Goal: Information Seeking & Learning: Understand process/instructions

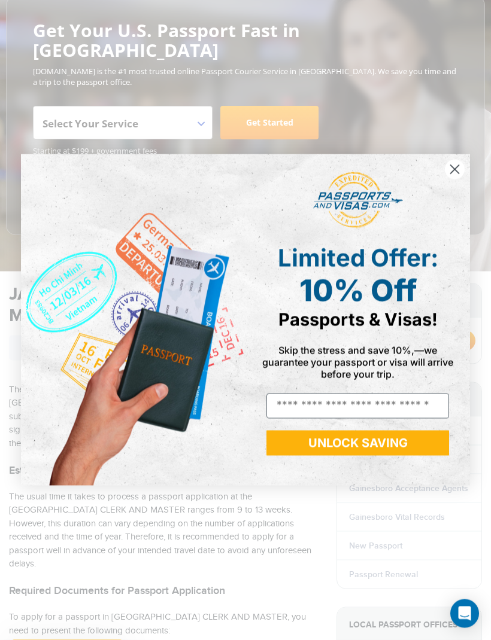
scroll to position [142, 0]
click at [458, 180] on circle "Close dialog" at bounding box center [455, 170] width 20 height 20
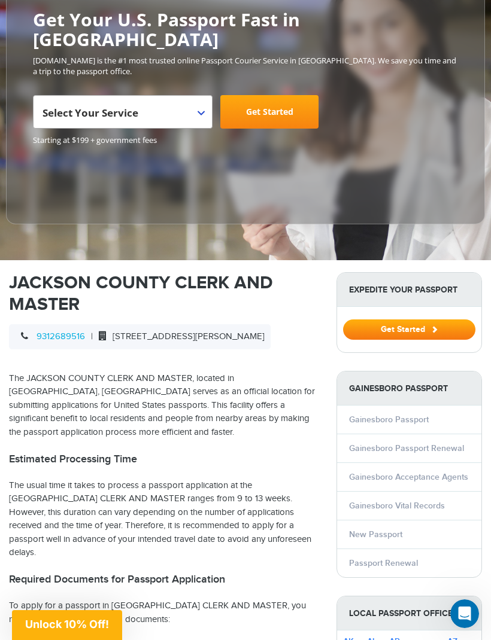
scroll to position [151, 0]
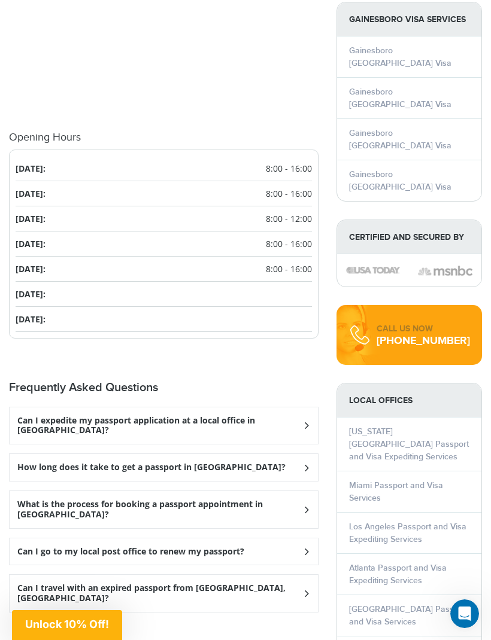
scroll to position [1277, 0]
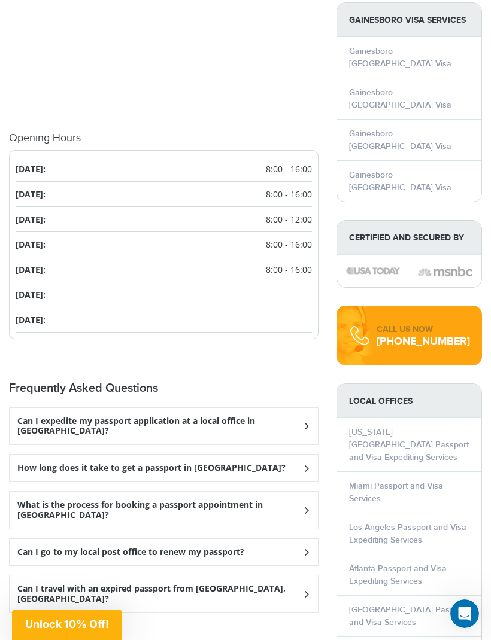
click at [306, 492] on div "What is the process for booking a passport appointment in [GEOGRAPHIC_DATA]?" at bounding box center [164, 510] width 308 height 37
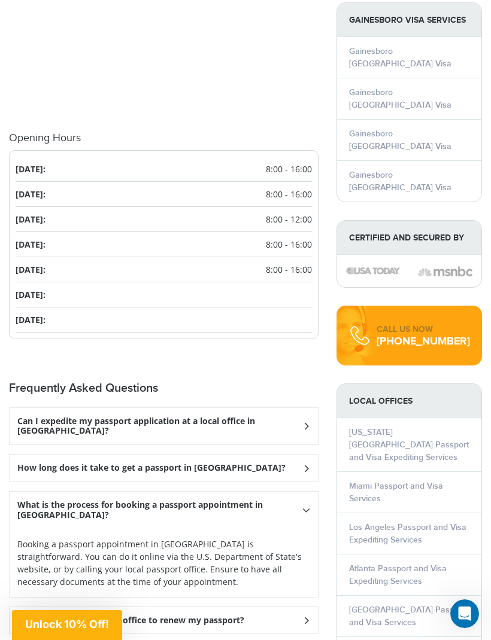
scroll to position [1276, 0]
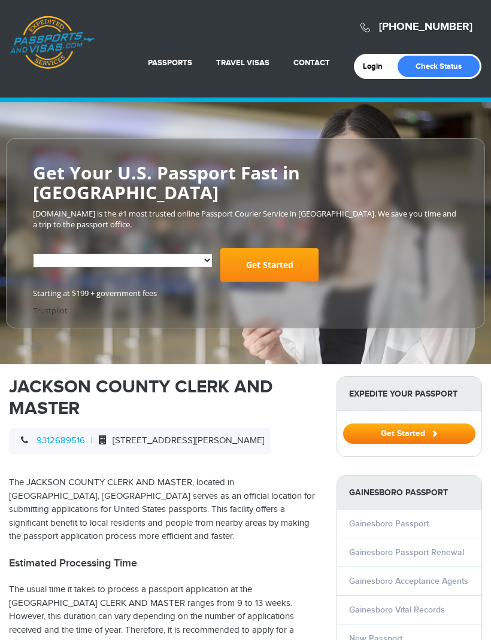
select select "**********"
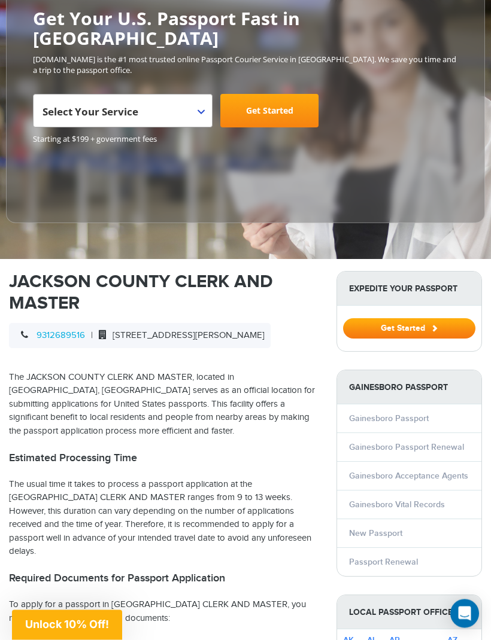
scroll to position [154, 0]
click at [376, 528] on link "New Passport" at bounding box center [375, 533] width 53 height 10
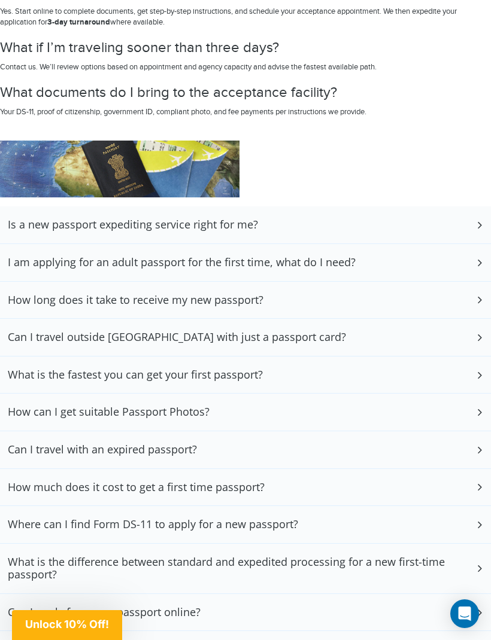
scroll to position [3118, 0]
